Goal: Register for event/course

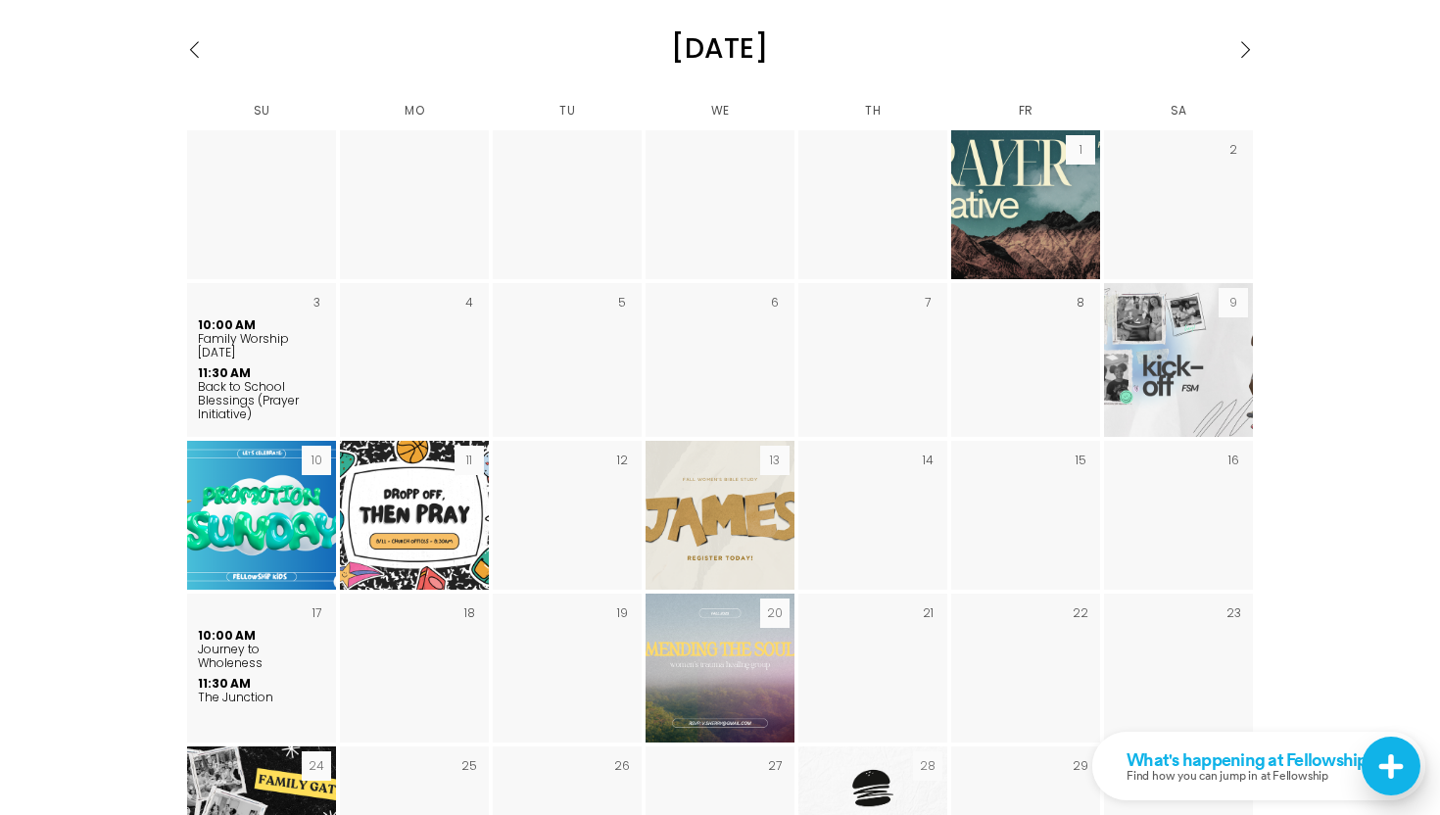
scroll to position [3390, 0]
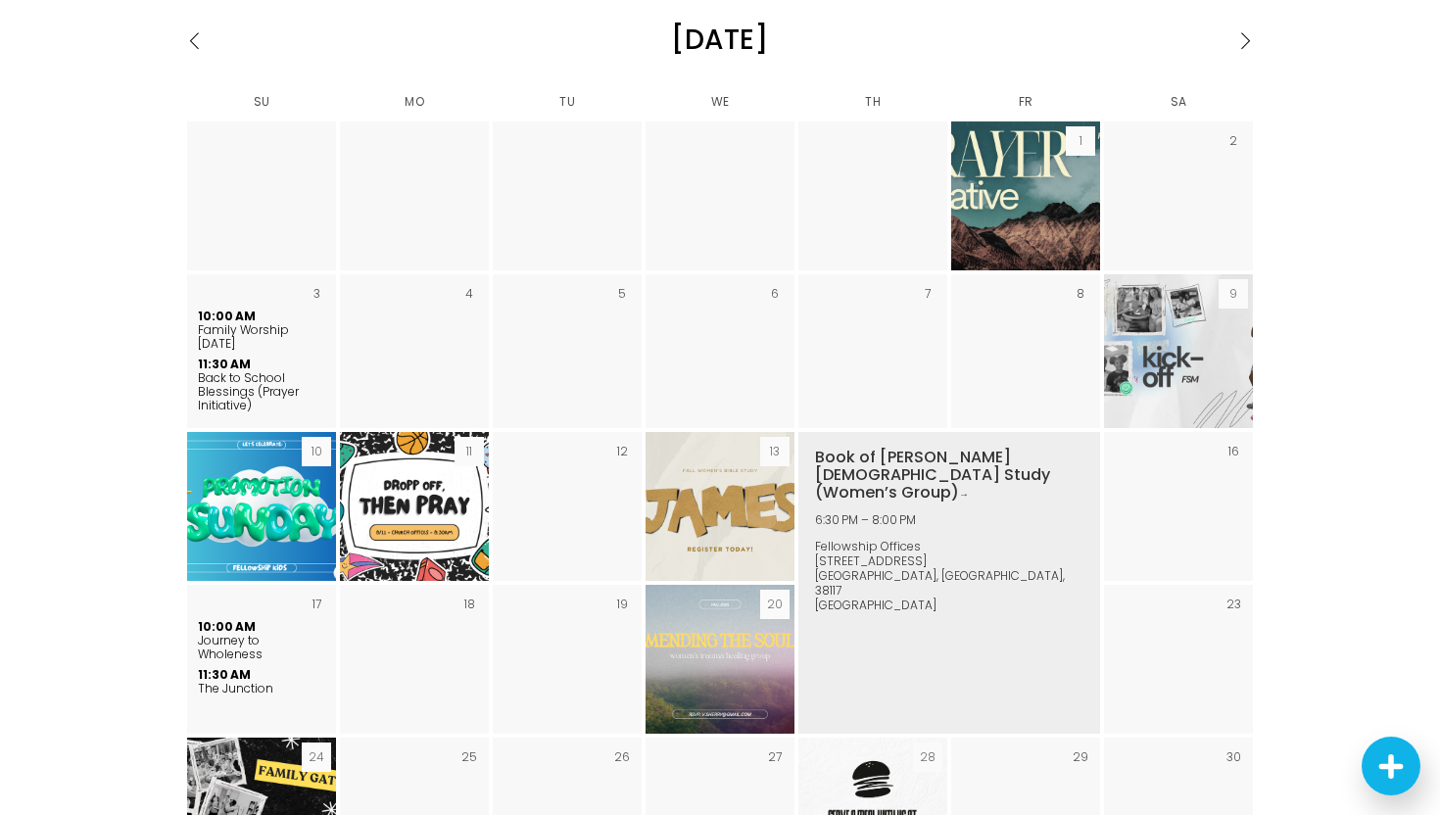
click at [704, 441] on img "August 2025" at bounding box center [720, 506] width 265 height 149
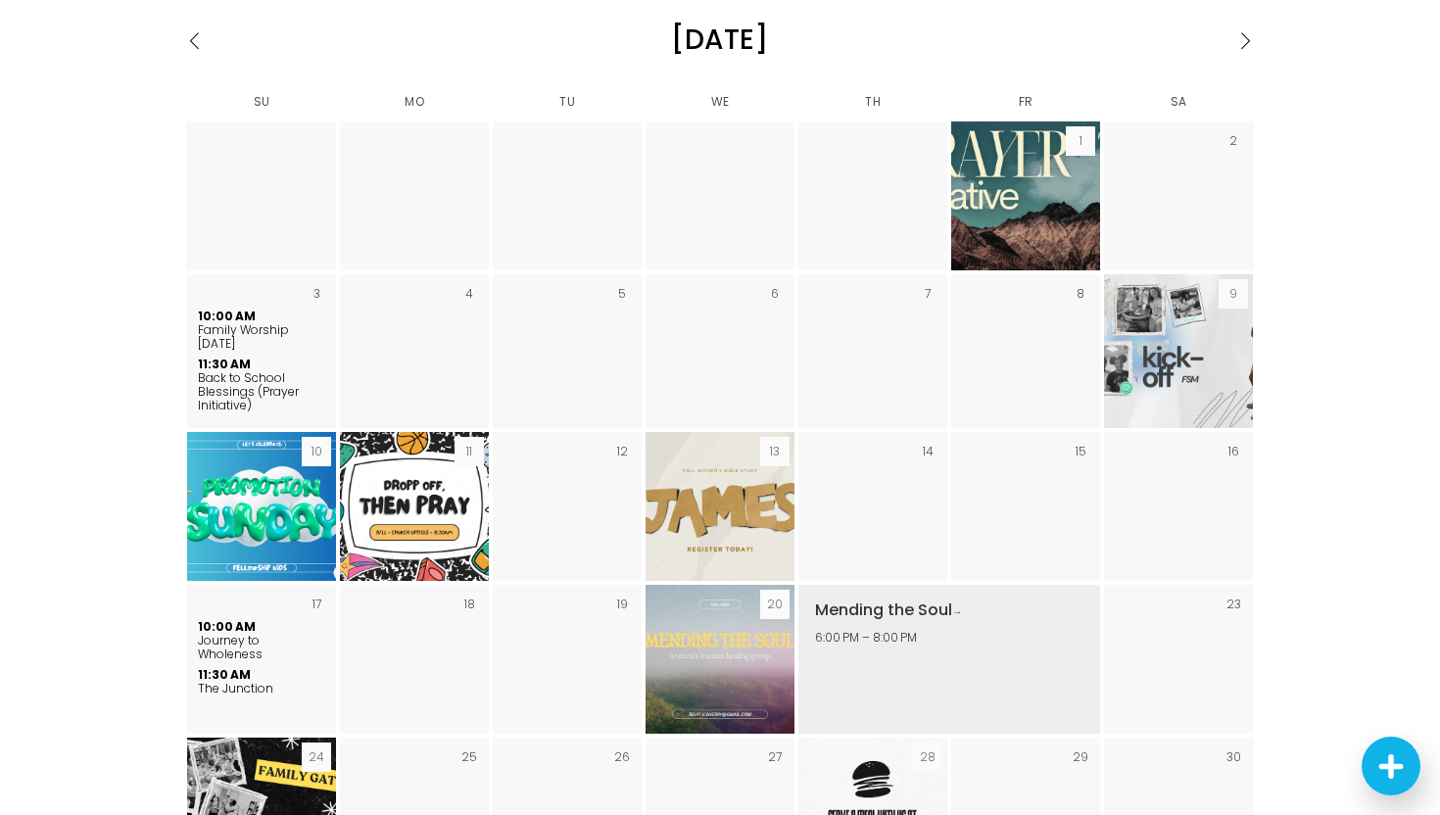
click at [712, 585] on img "August 2025" at bounding box center [720, 659] width 265 height 149
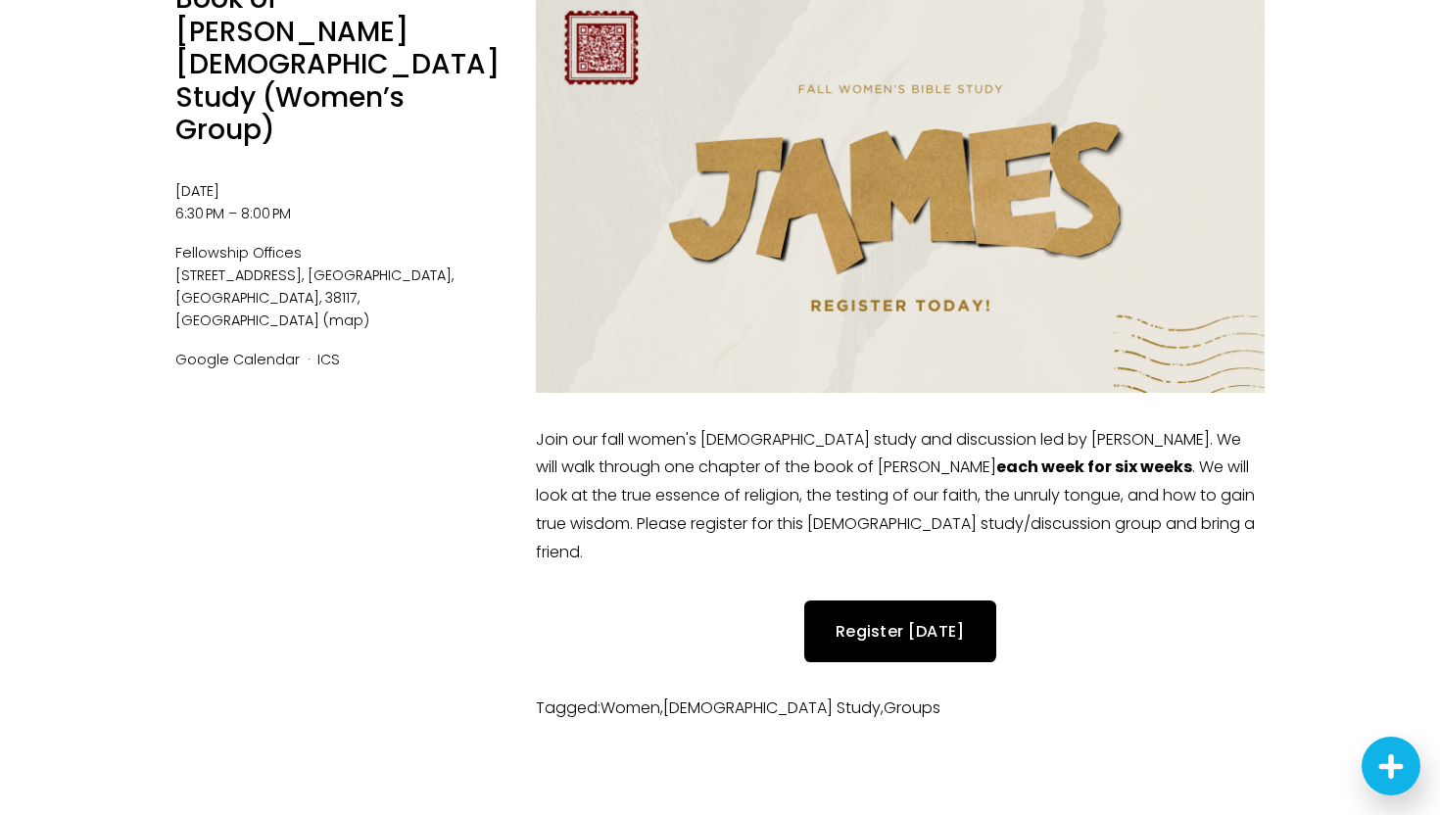
scroll to position [594, 0]
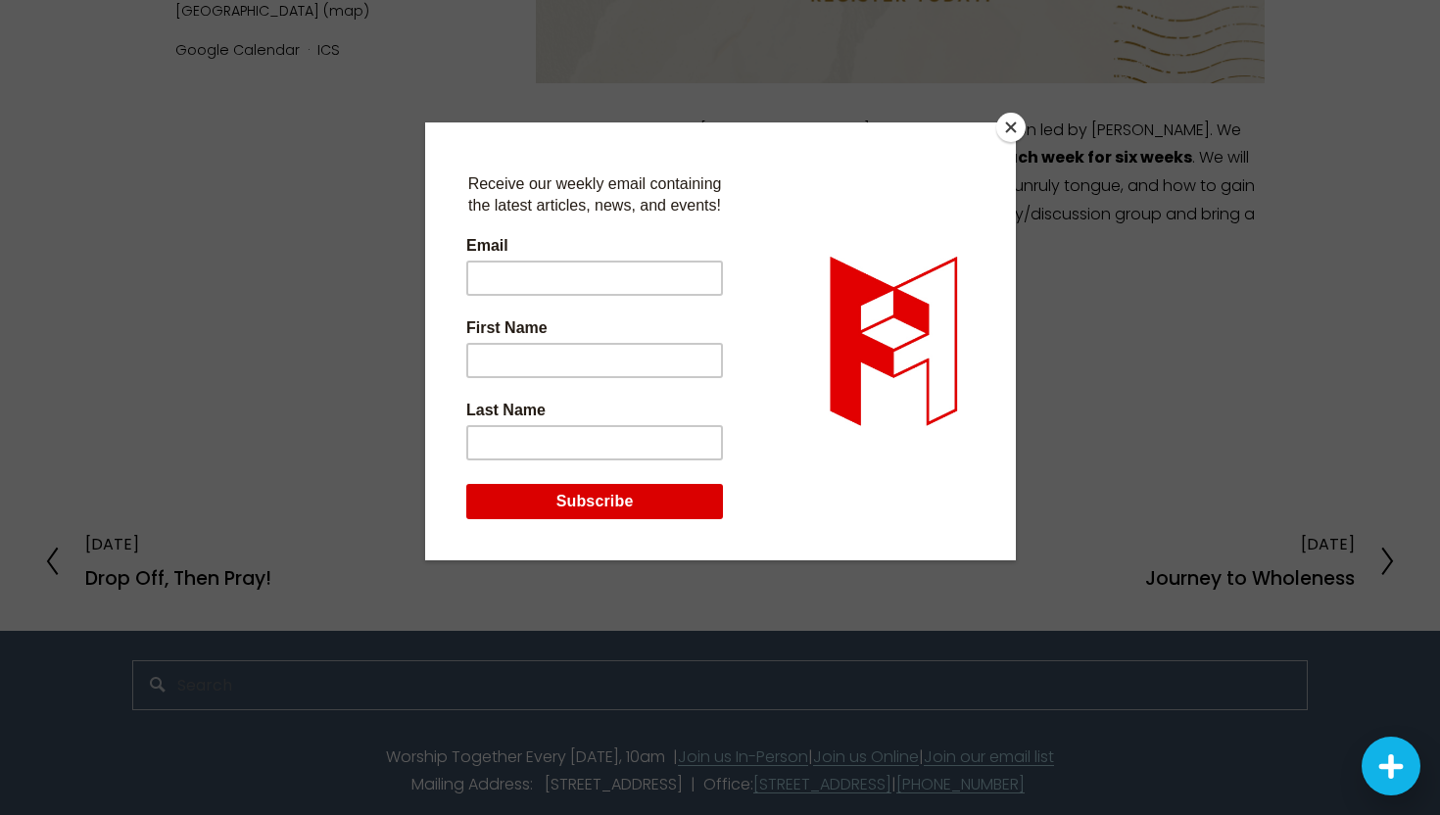
click at [1016, 128] on button "Close" at bounding box center [1010, 127] width 29 height 29
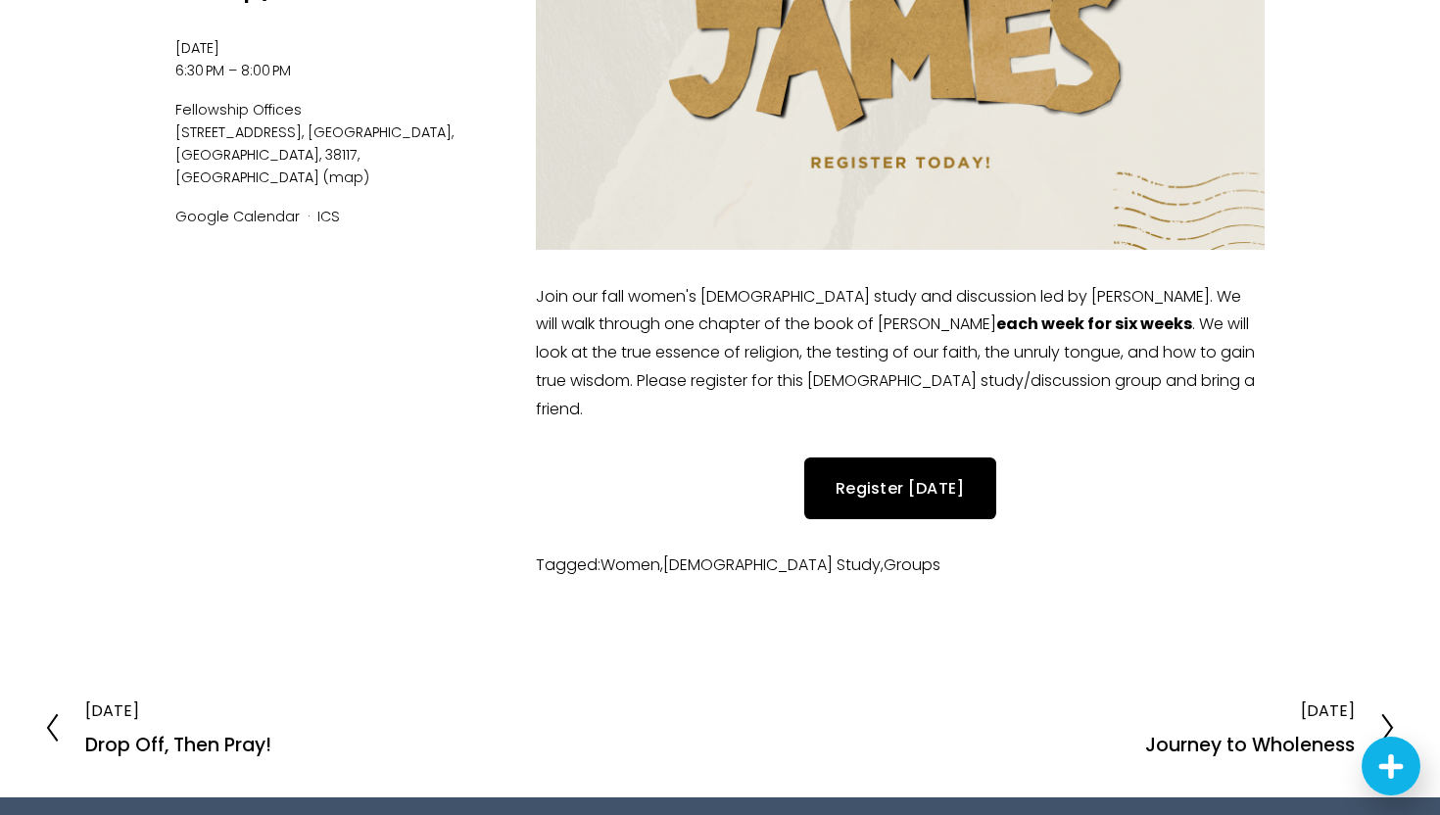
scroll to position [348, 0]
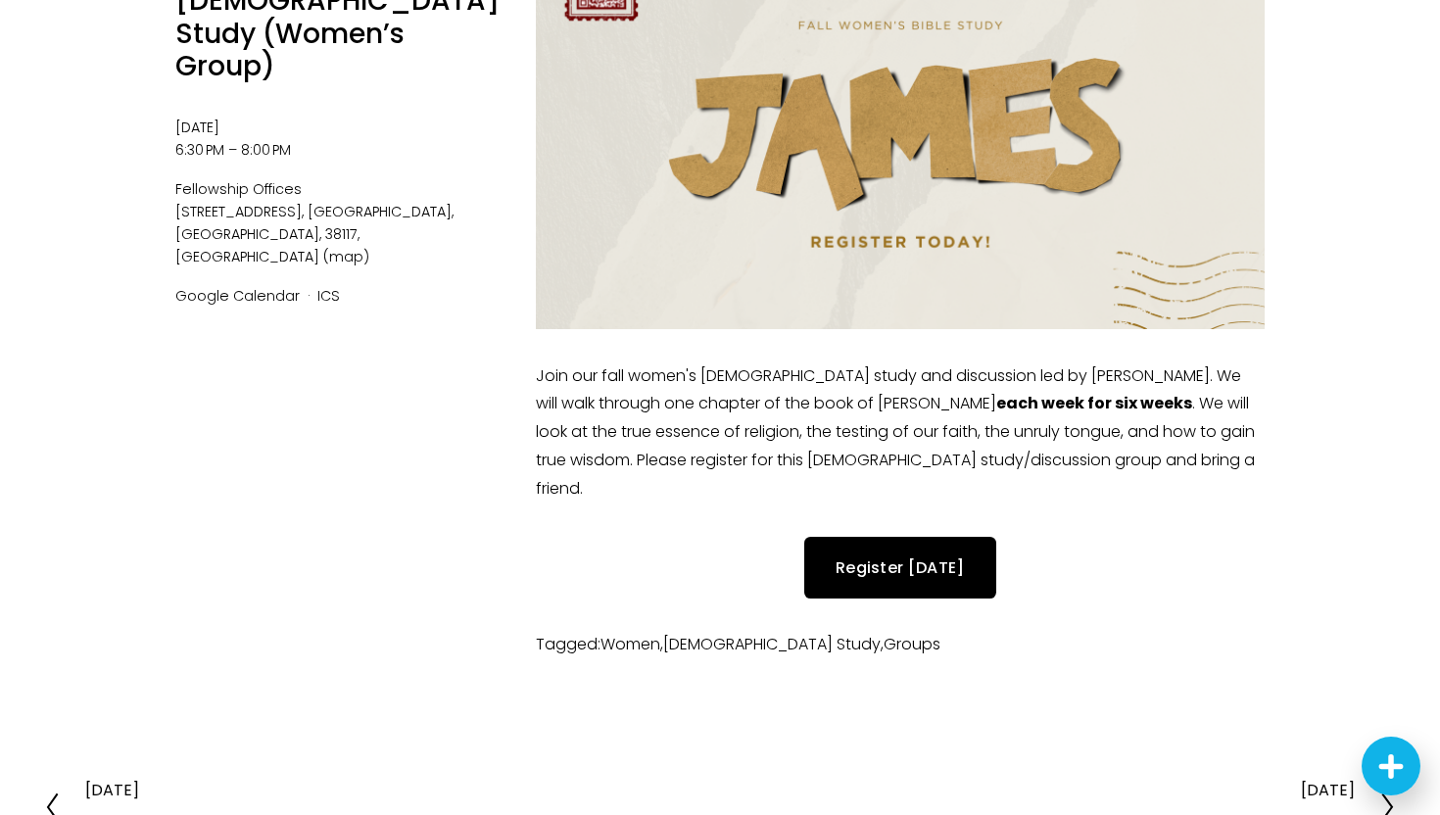
click at [927, 537] on link "Register Today" at bounding box center [900, 568] width 192 height 62
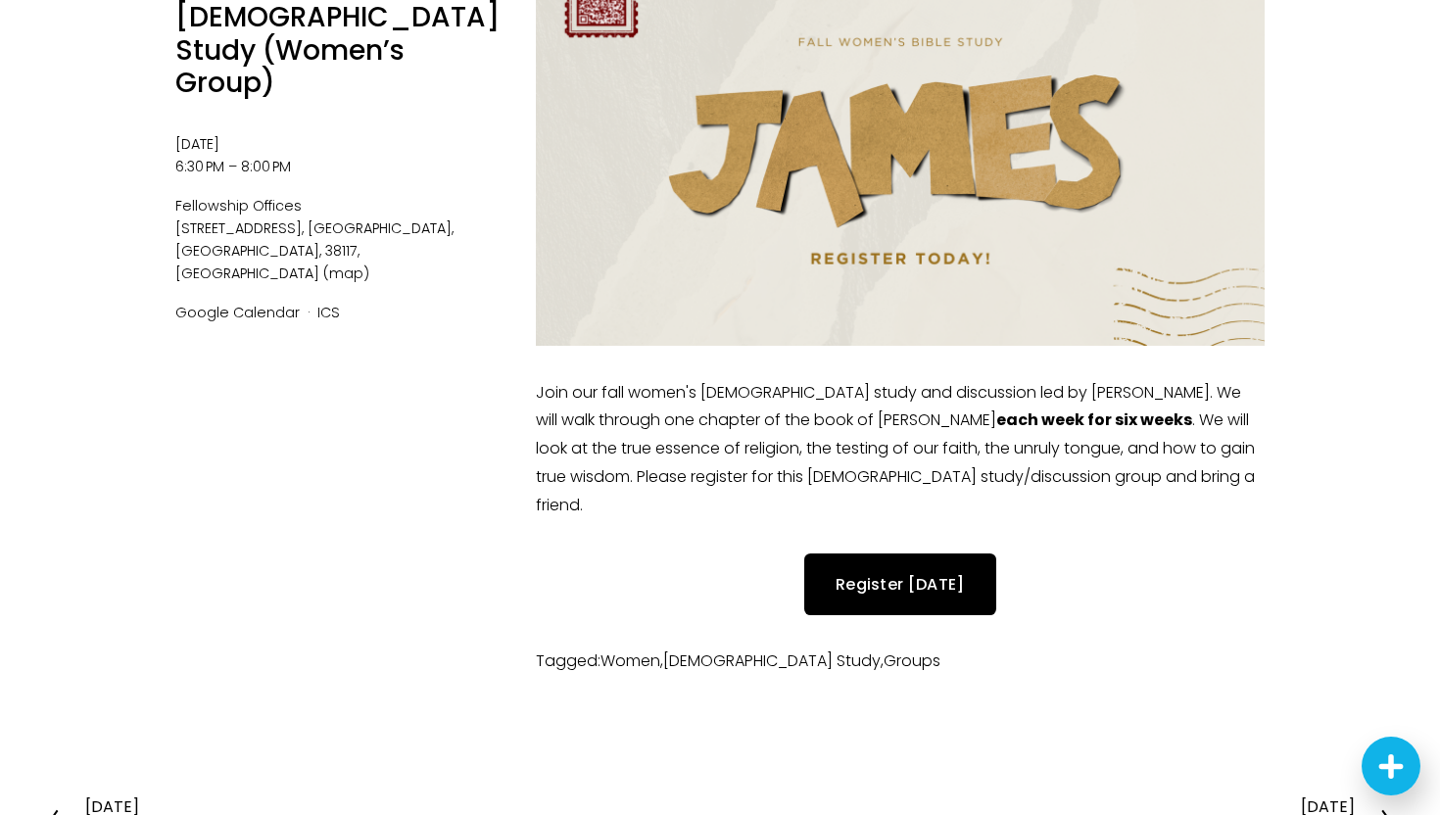
scroll to position [0, 0]
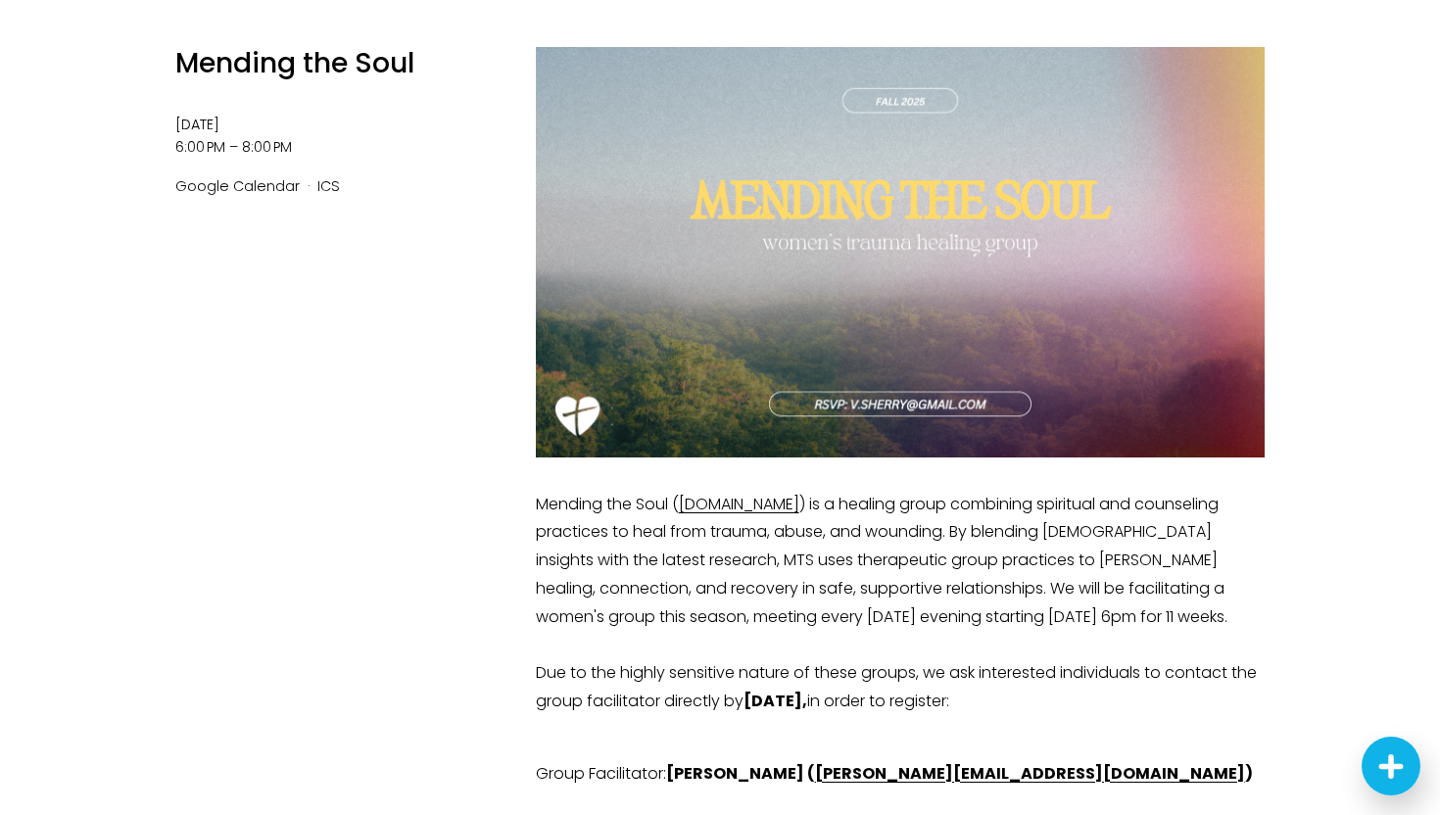
scroll to position [235, 0]
